Goal: Browse casually

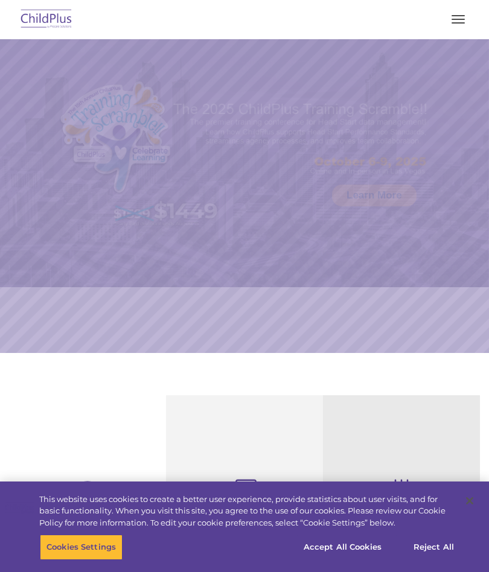
select select "MEDIUM"
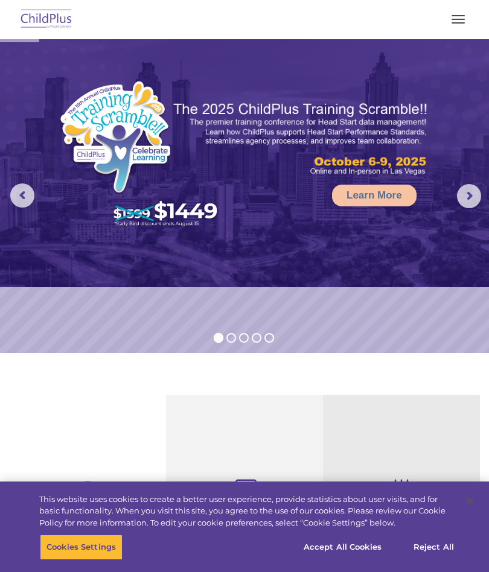
click at [457, 14] on button "button" at bounding box center [457, 19] width 25 height 19
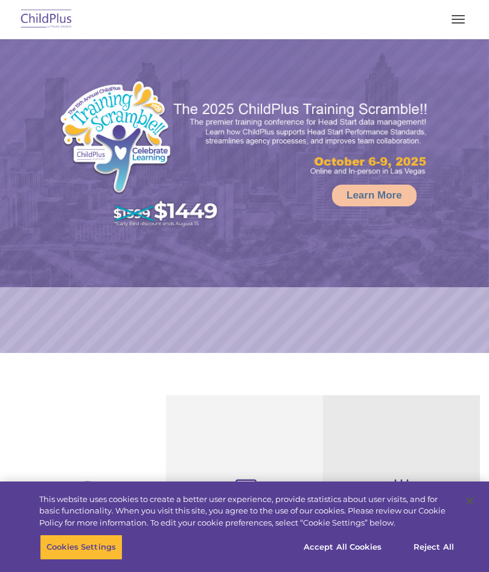
select select "MEDIUM"
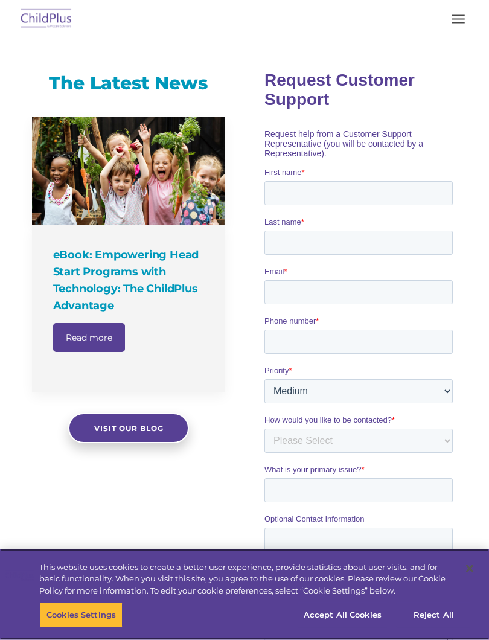
scroll to position [733, 0]
click at [346, 572] on button "Accept All Cookies" at bounding box center [342, 614] width 91 height 25
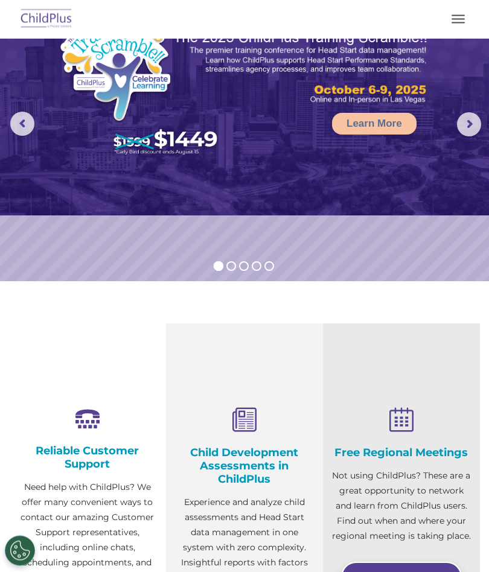
scroll to position [0, 0]
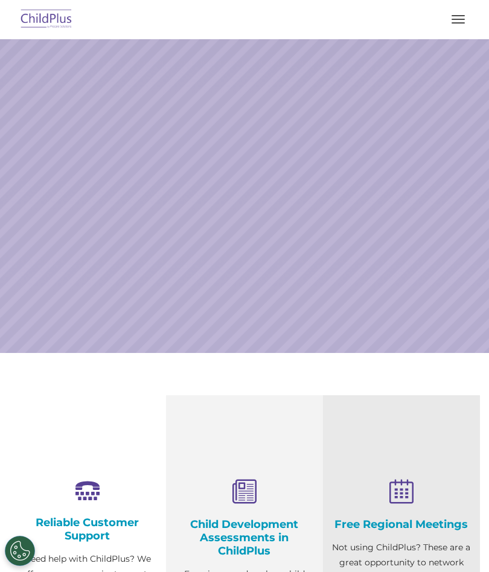
select select "MEDIUM"
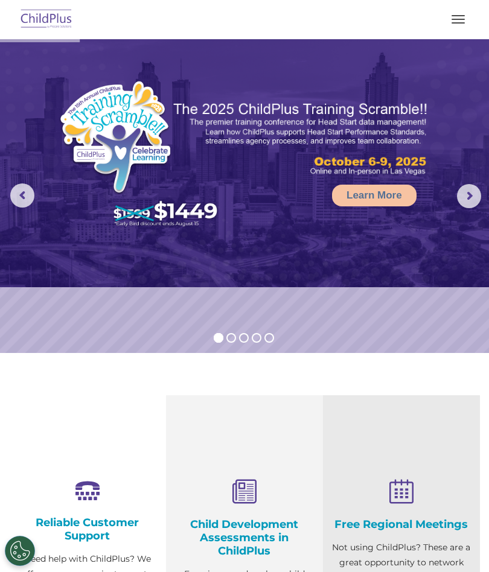
click at [36, 21] on img at bounding box center [46, 19] width 57 height 28
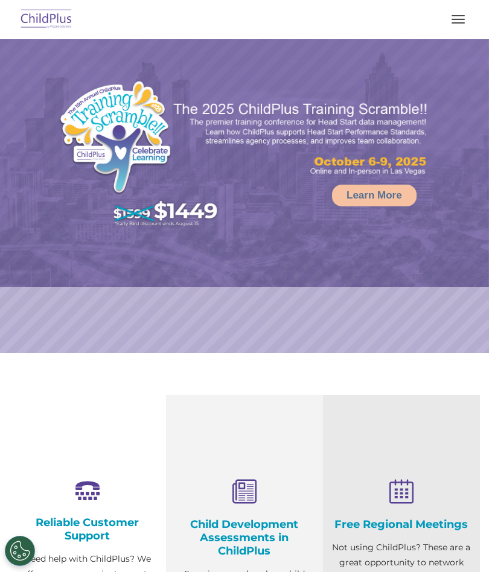
select select "MEDIUM"
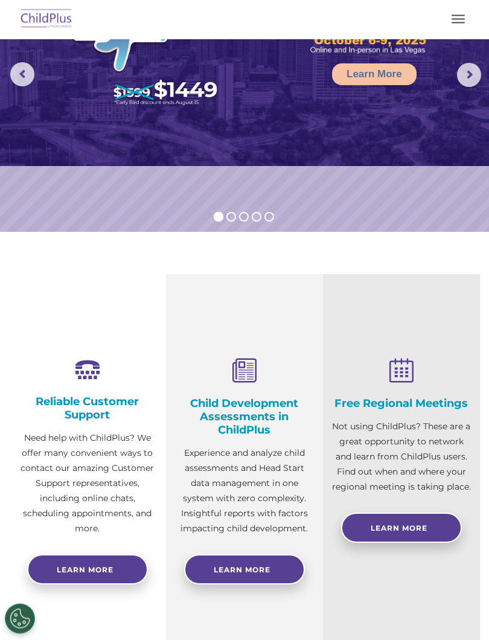
scroll to position [121, 0]
click at [277, 384] on icon at bounding box center [244, 372] width 139 height 26
click at [260, 372] on icon at bounding box center [244, 372] width 139 height 26
